Goal: Transaction & Acquisition: Purchase product/service

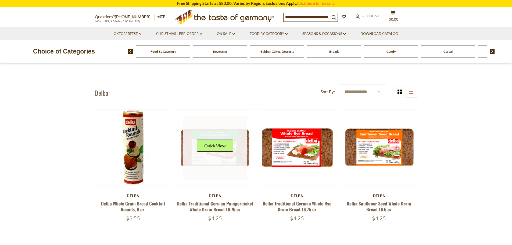
click at [241, 141] on link at bounding box center [215, 148] width 64 height 64
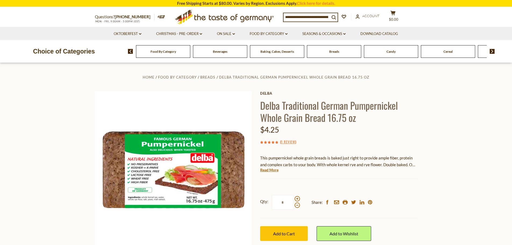
click at [260, 106] on div "Home Food By Category Breads Delba Traditional German Pumpernickel Whole Grain …" at bounding box center [256, 177] width 331 height 207
